Goal: Transaction & Acquisition: Purchase product/service

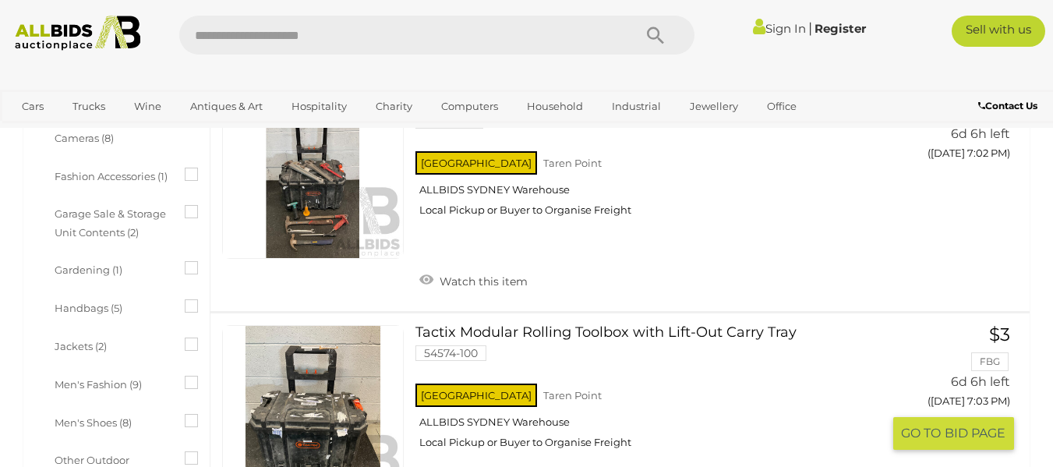
scroll to position [813, 0]
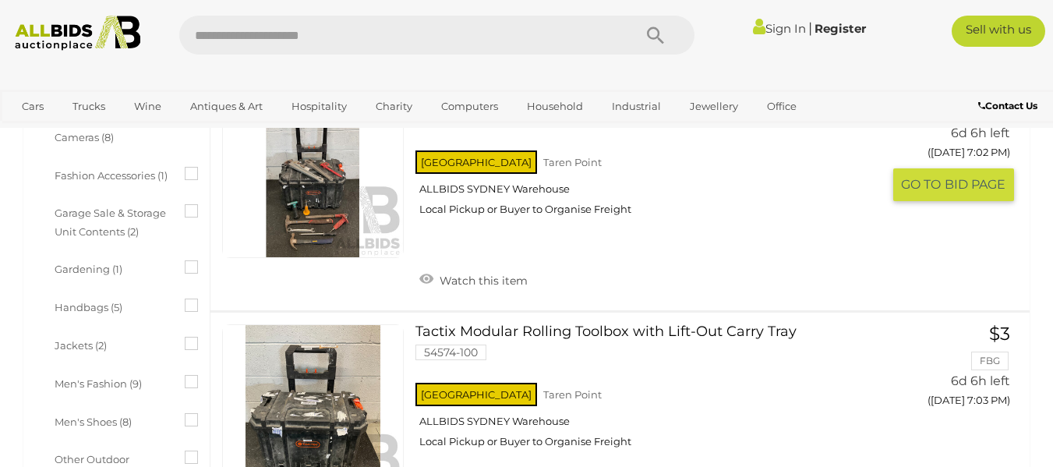
drag, startPoint x: 451, startPoint y: 372, endPoint x: 749, endPoint y: 228, distance: 330.6
click at [749, 228] on div "NSW Taren Point ALLBIDS SYDNEY Warehouse Local Pickup or Buyer to Organise Frei…" at bounding box center [649, 187] width 466 height 80
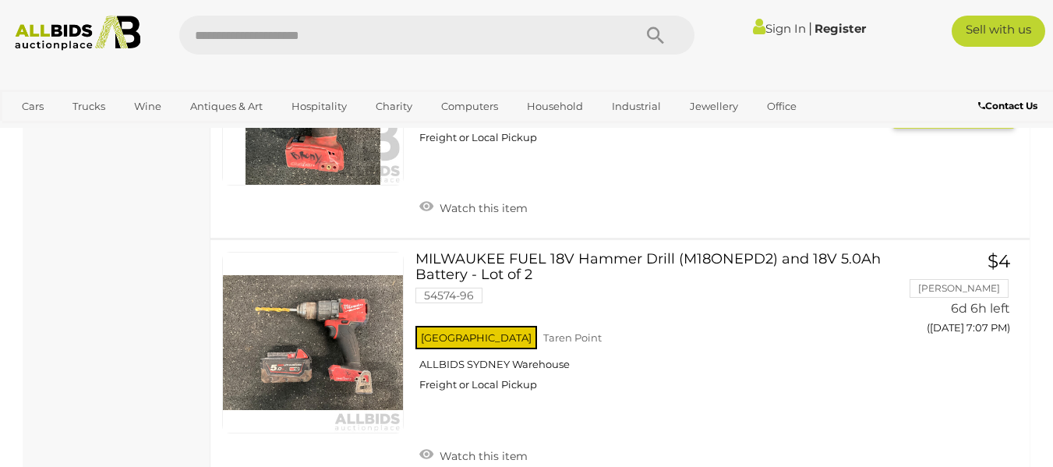
scroll to position [1863, 0]
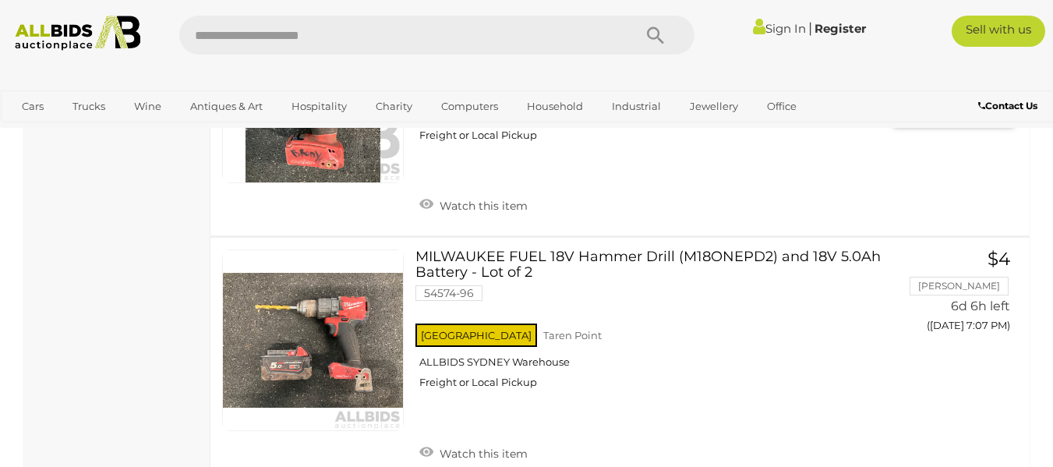
click at [433, 154] on div "NSW Taren Point ALLBIDS SYDNEY Warehouse Freight or Local Pickup" at bounding box center [649, 113] width 466 height 80
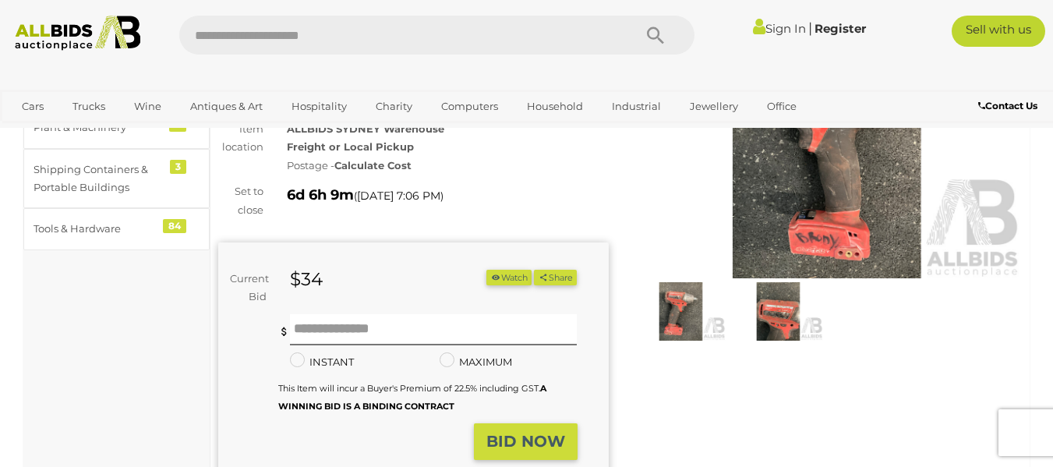
scroll to position [160, 0]
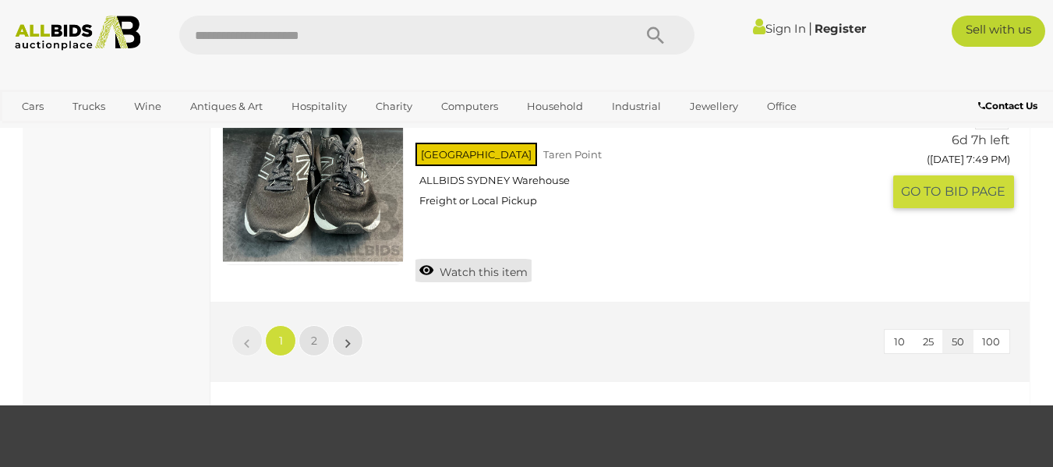
scroll to position [12171, 0]
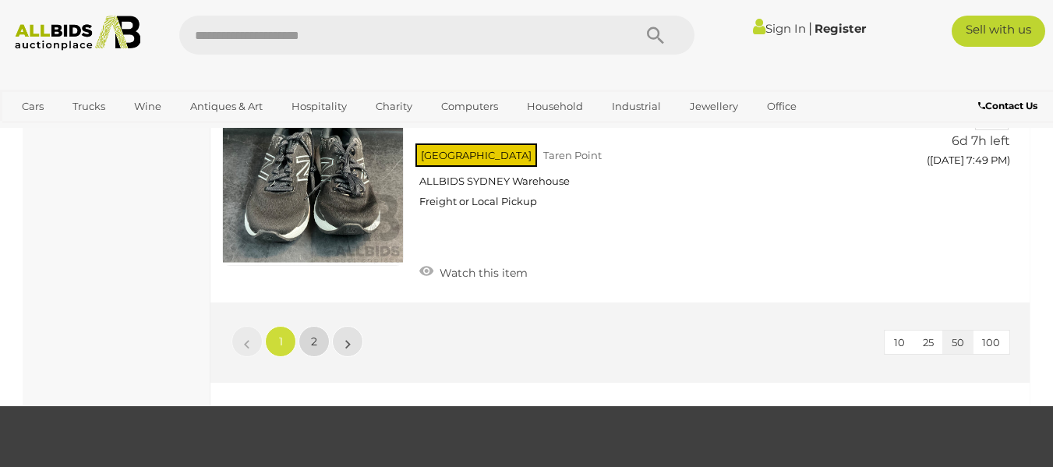
click at [313, 334] on span "2" at bounding box center [314, 341] width 6 height 14
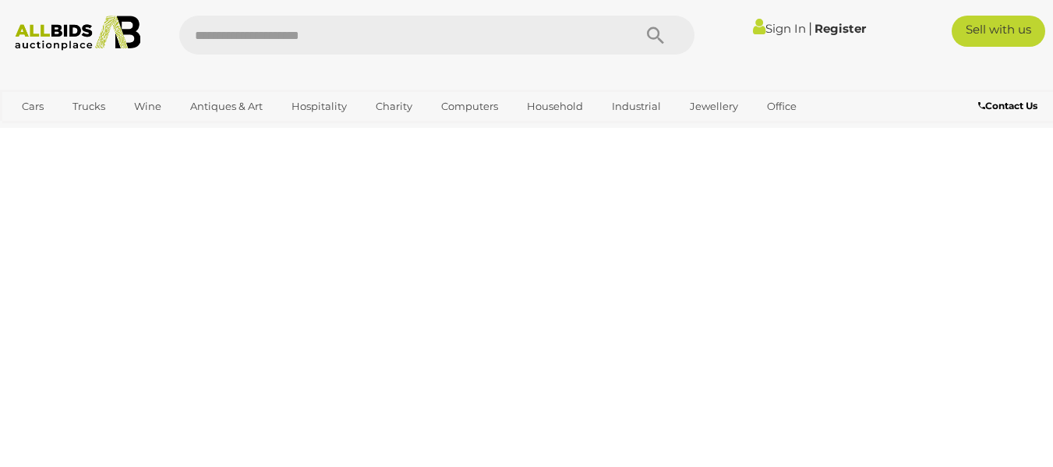
scroll to position [239, 0]
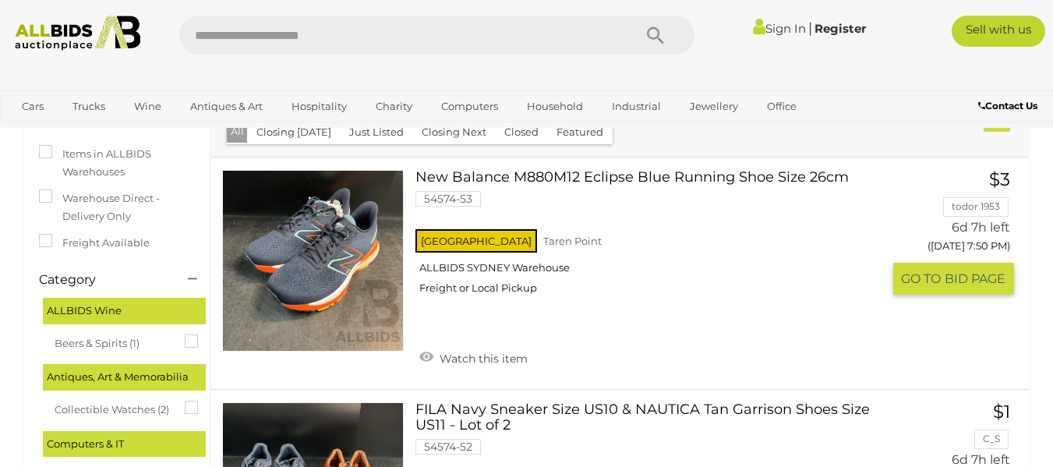
click at [313, 331] on img at bounding box center [313, 261] width 180 height 180
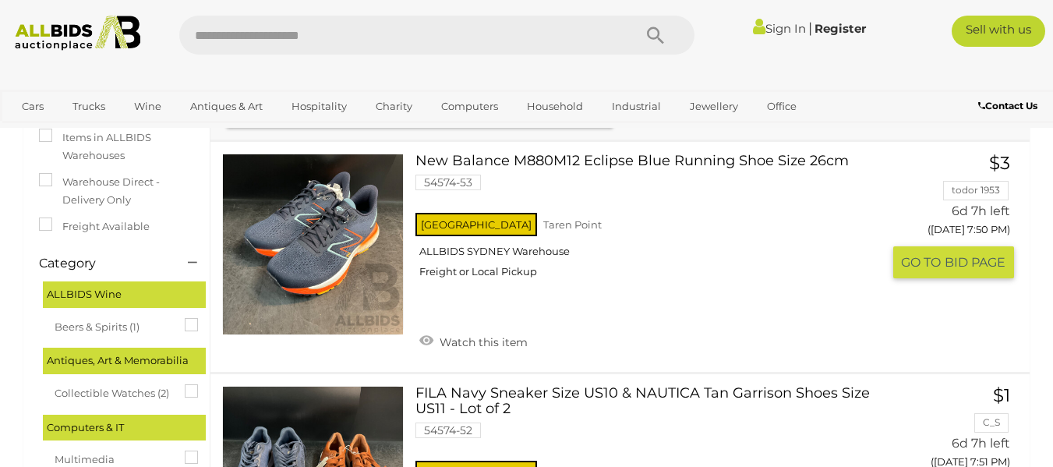
scroll to position [263, 0]
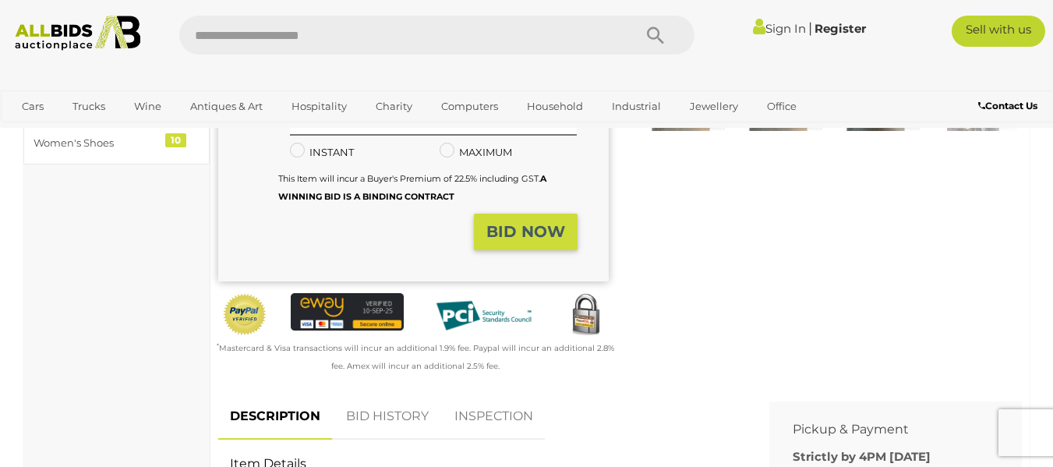
scroll to position [331, 0]
